Goal: Task Accomplishment & Management: Use online tool/utility

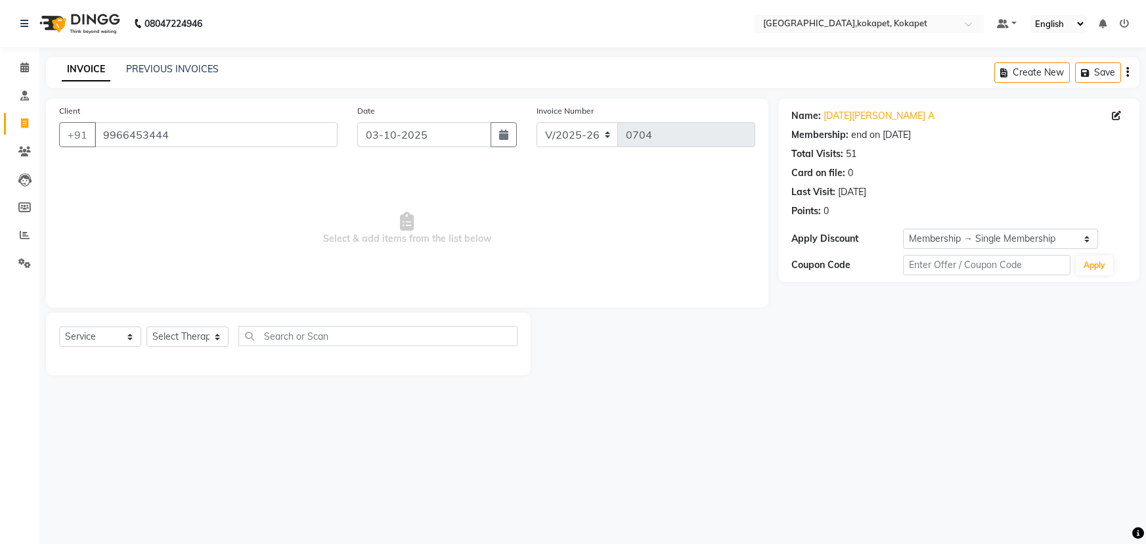
select select "5849"
select select "service"
select select "1: Object"
click at [194, 348] on div "Select Service Product Membership Package Voucher Prepaid Gift Card Select Ther…" at bounding box center [288, 341] width 459 height 31
click at [194, 342] on select "Select Therapist [PERSON_NAME] Keerthi Kiran Kralohrii [PERSON_NAME] Marine Moh…" at bounding box center [187, 336] width 82 height 20
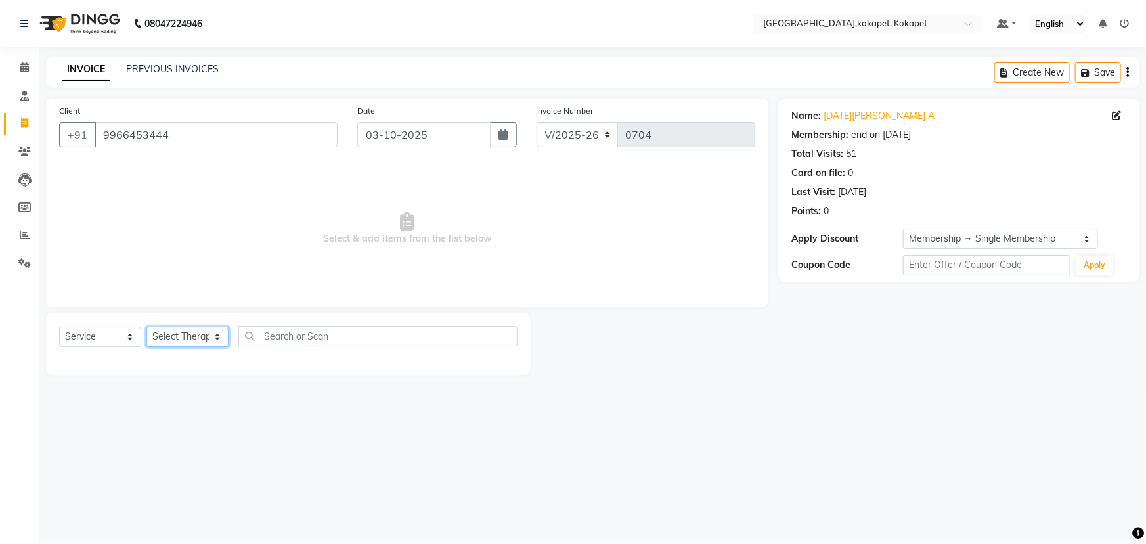
select select "40928"
click at [146, 326] on select "Select Therapist [PERSON_NAME] Keerthi Kiran Kralohrii [PERSON_NAME] Marine Moh…" at bounding box center [187, 336] width 82 height 20
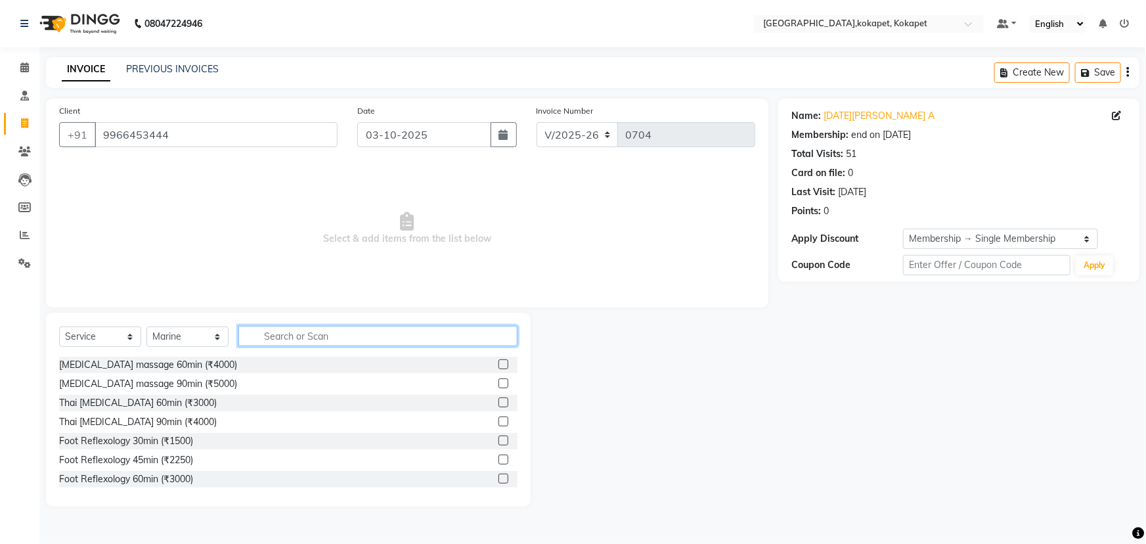
click at [348, 328] on input "text" at bounding box center [377, 336] width 279 height 20
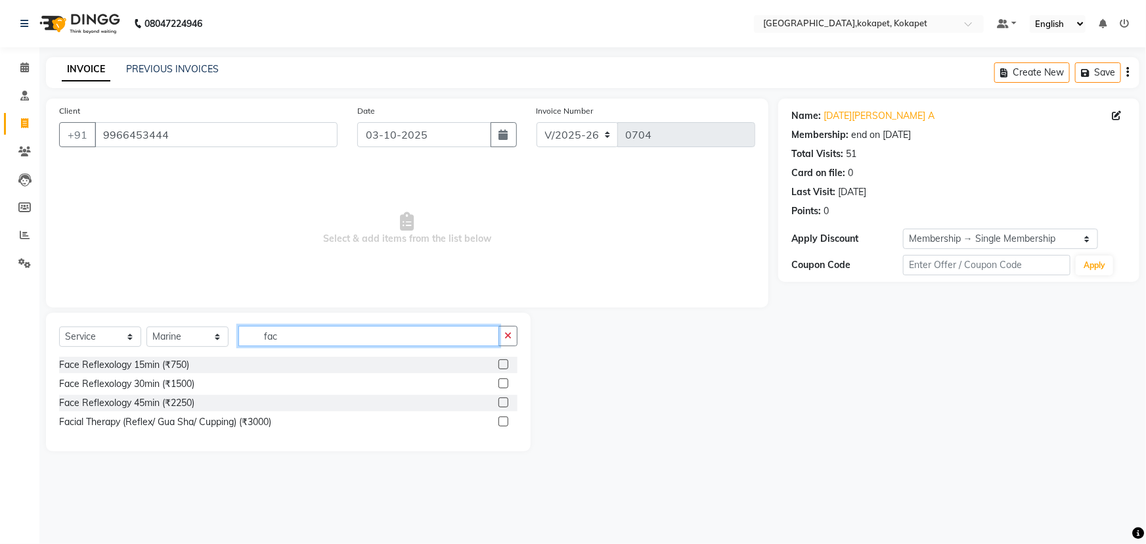
type input "fac"
click at [501, 403] on label at bounding box center [504, 402] width 10 height 10
click at [501, 403] on input "checkbox" at bounding box center [503, 403] width 9 height 9
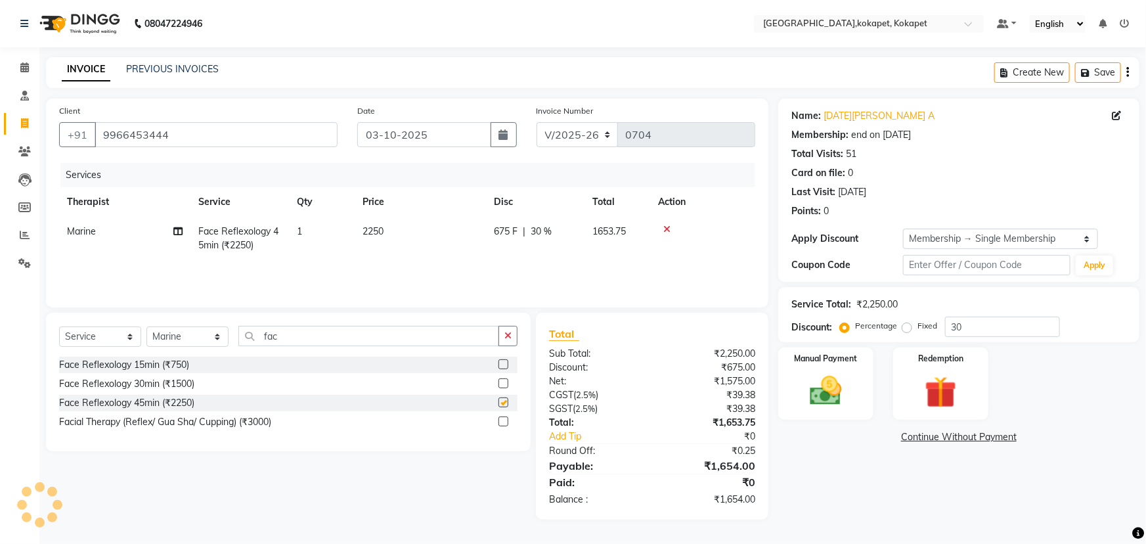
checkbox input "false"
click at [822, 388] on img at bounding box center [826, 391] width 54 height 38
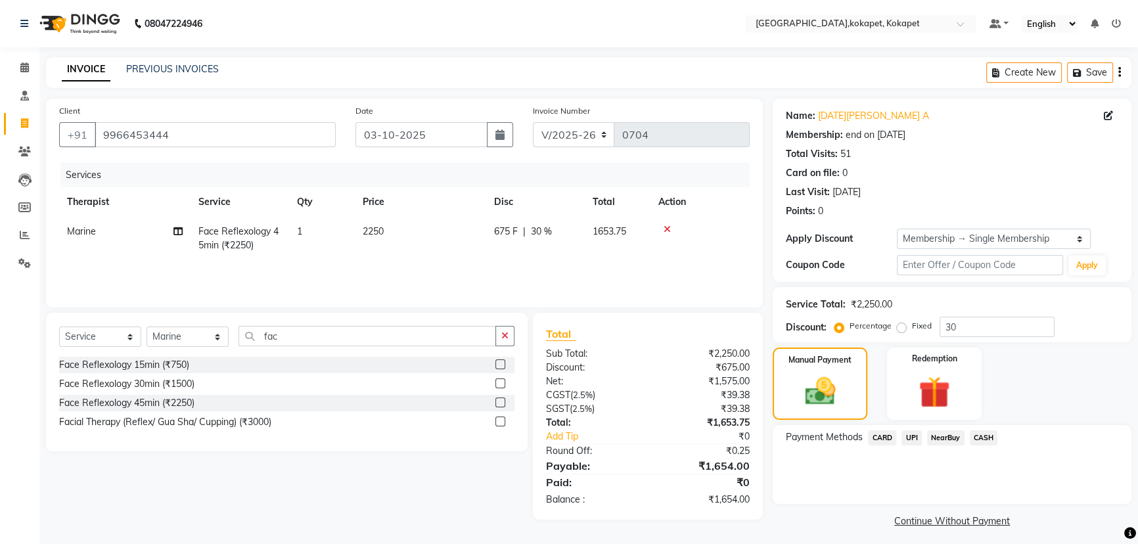
click at [917, 436] on span "UPI" at bounding box center [911, 437] width 20 height 15
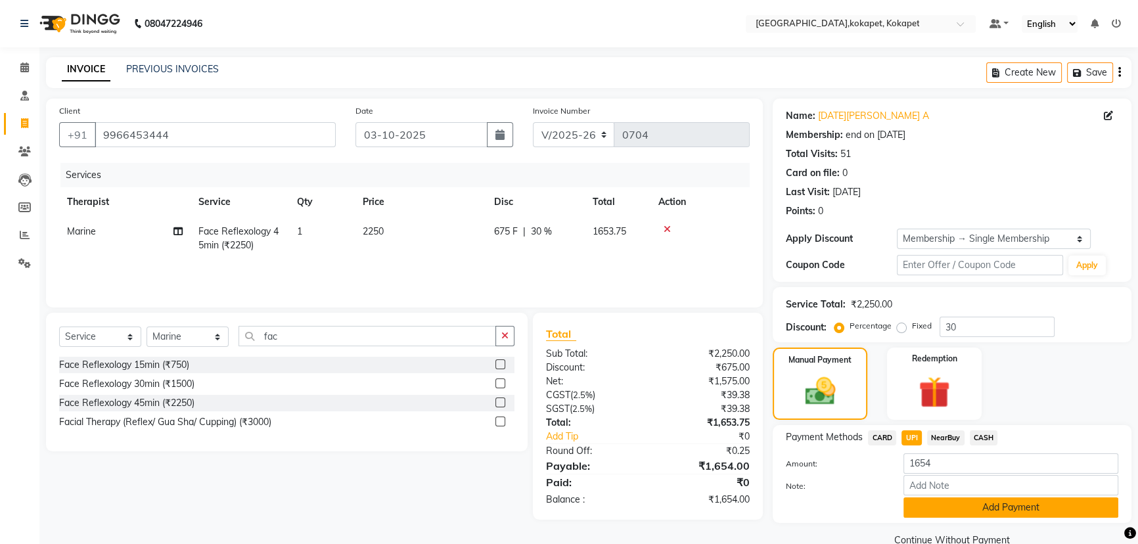
click at [968, 514] on button "Add Payment" at bounding box center [1010, 507] width 215 height 20
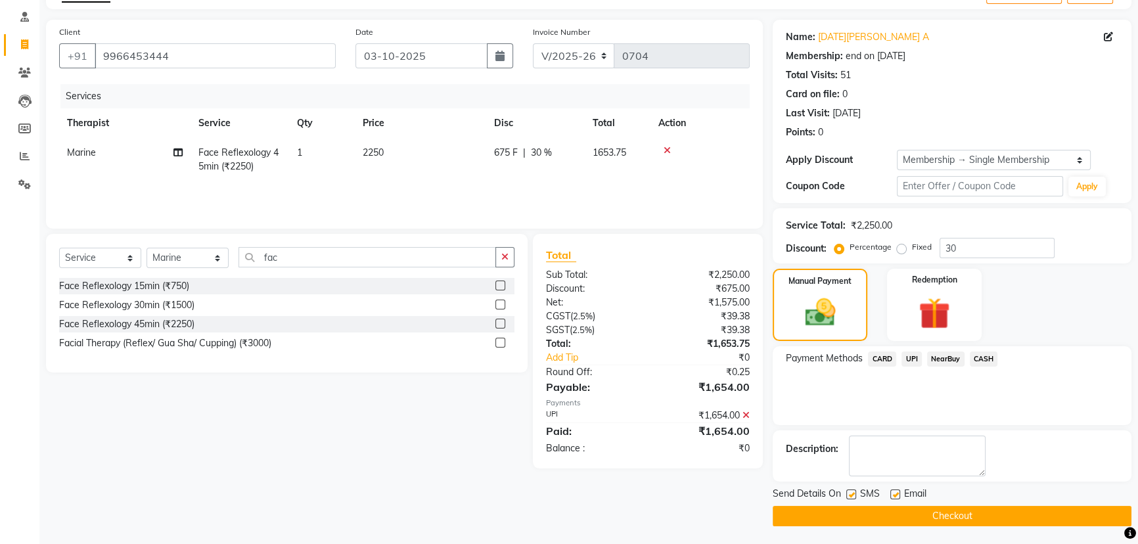
scroll to position [79, 0]
click at [964, 512] on button "Checkout" at bounding box center [952, 515] width 359 height 20
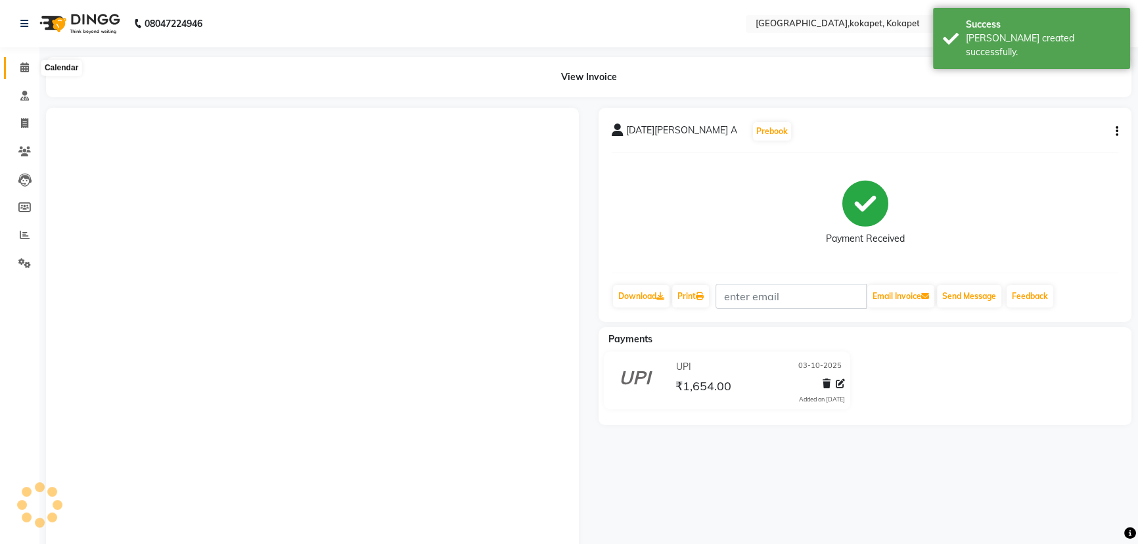
click at [22, 60] on span at bounding box center [24, 67] width 23 height 15
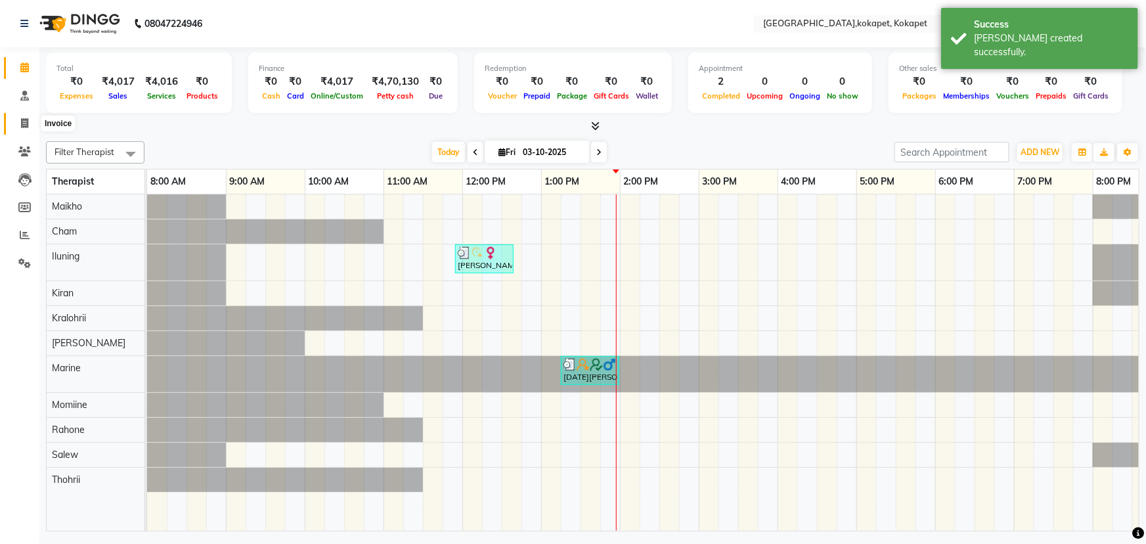
click at [30, 119] on span at bounding box center [24, 123] width 23 height 15
select select "service"
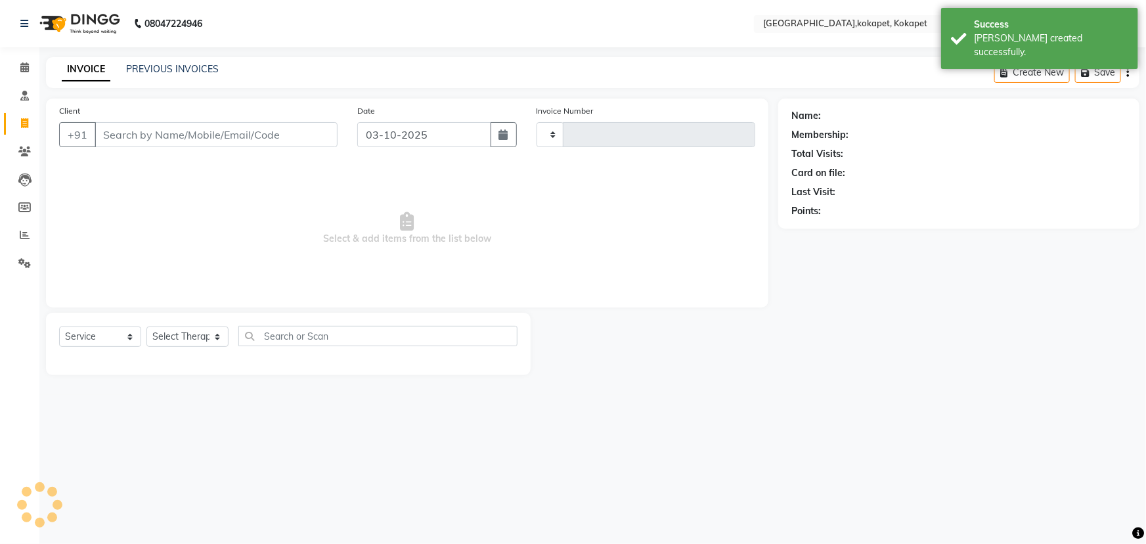
type input "0705"
select select "5849"
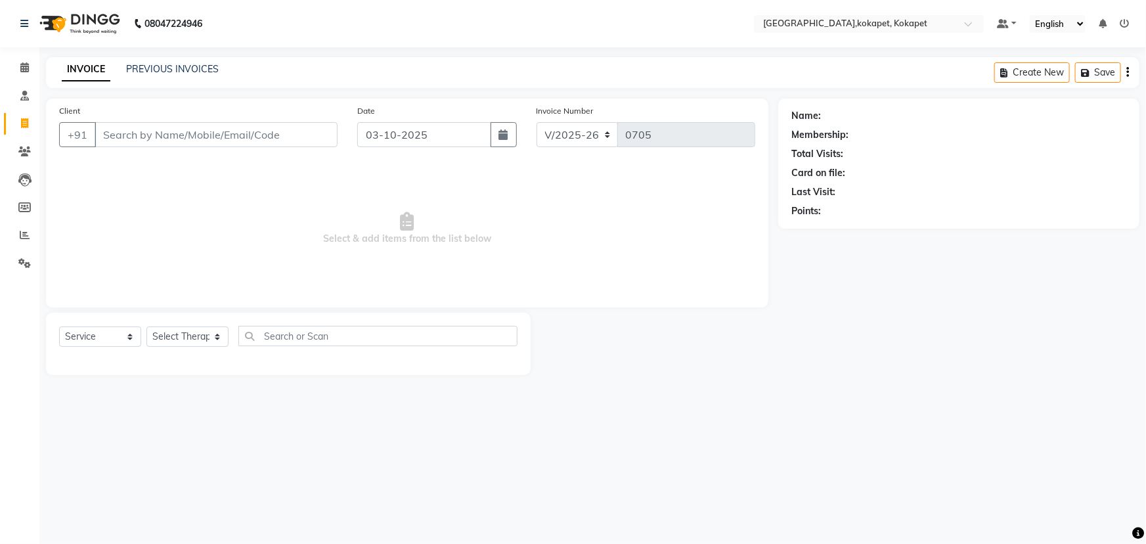
click at [171, 75] on div "PREVIOUS INVOICES" at bounding box center [172, 69] width 93 height 14
click at [171, 74] on link "PREVIOUS INVOICES" at bounding box center [172, 69] width 93 height 12
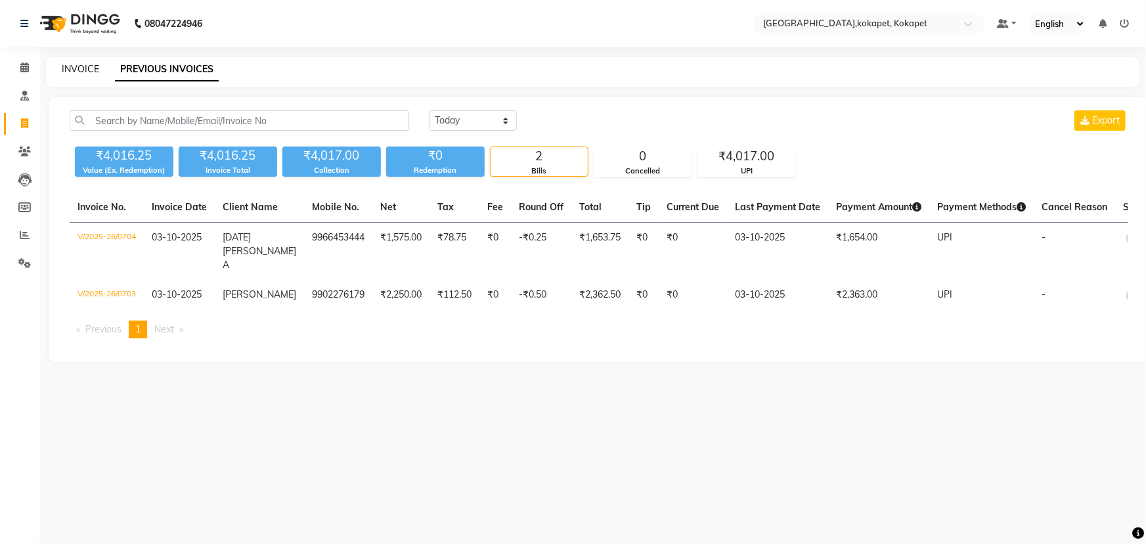
click at [83, 66] on link "INVOICE" at bounding box center [80, 69] width 37 height 12
select select "service"
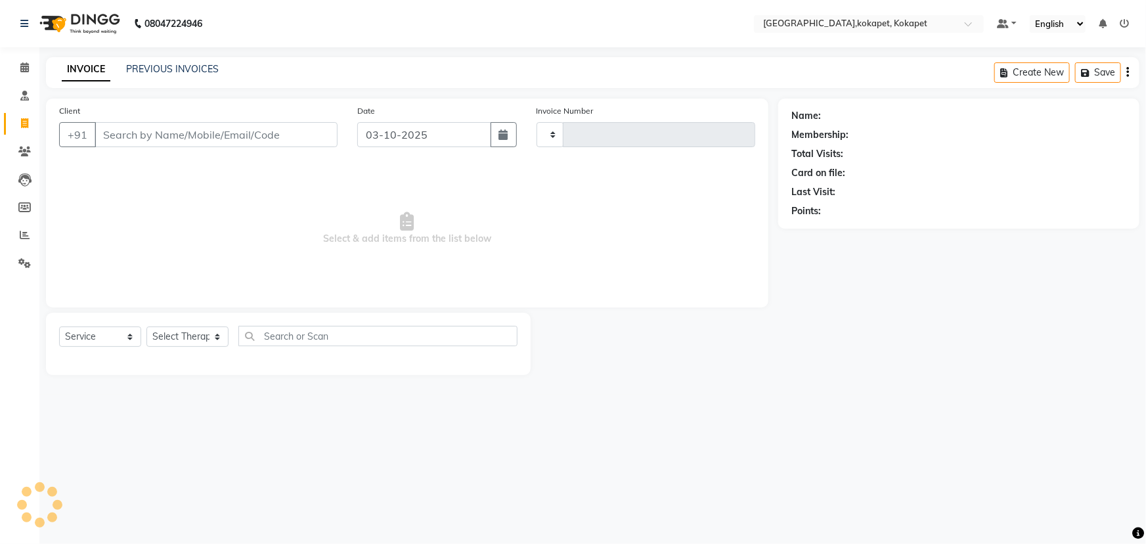
type input "0705"
select select "5849"
